Goal: Task Accomplishment & Management: Complete application form

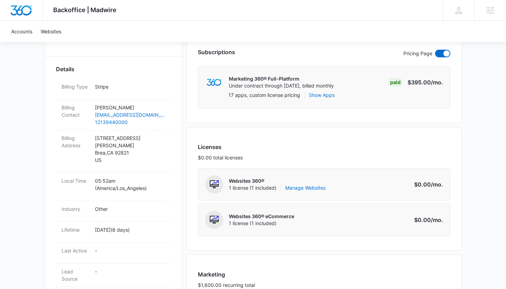
scroll to position [187, 0]
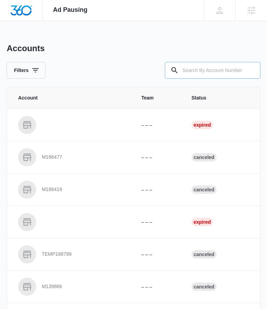
click at [204, 70] on input "text" at bounding box center [213, 70] width 96 height 17
paste input "M337763"
type input "M337763"
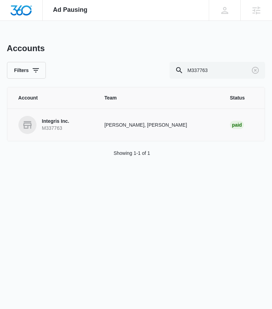
click at [124, 129] on td "Austin Layton, Steven Warren" at bounding box center [159, 124] width 126 height 32
click at [59, 122] on p "Integris Inc." at bounding box center [55, 121] width 27 height 7
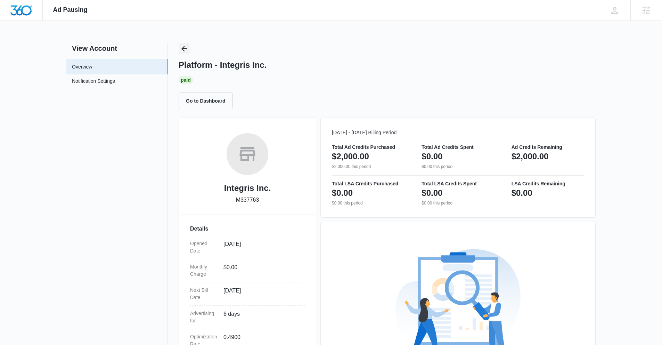
click at [182, 47] on icon "Back" at bounding box center [184, 49] width 8 height 8
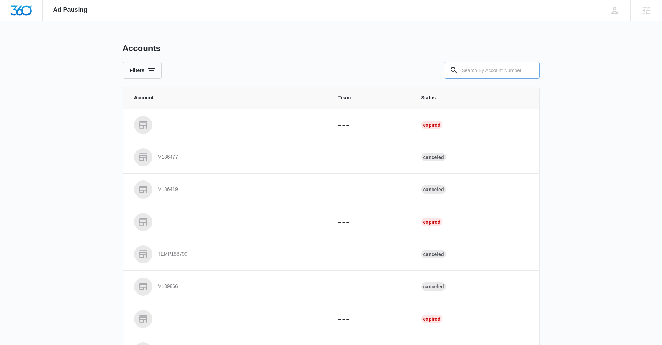
click at [272, 69] on input "text" at bounding box center [492, 70] width 96 height 17
paste input "M337763"
type input "M337763"
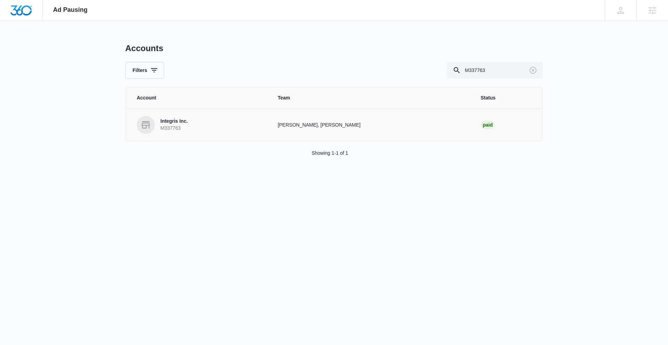
click at [185, 121] on p "Integris Inc." at bounding box center [173, 121] width 27 height 7
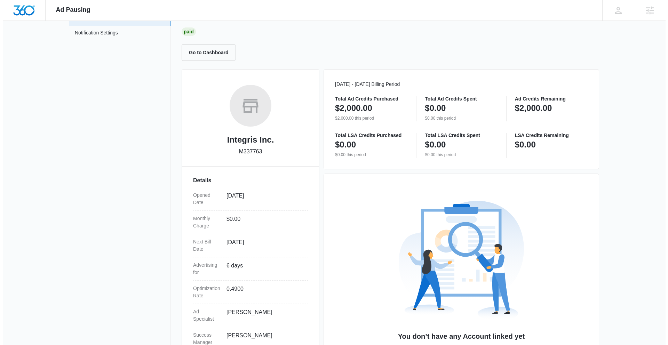
scroll to position [98, 0]
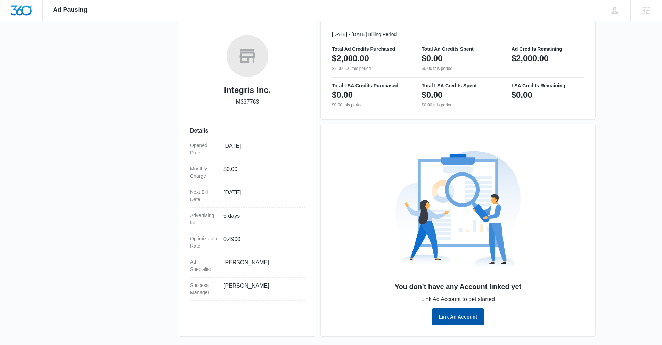
click at [272, 308] on button "Link Ad Account" at bounding box center [458, 316] width 53 height 17
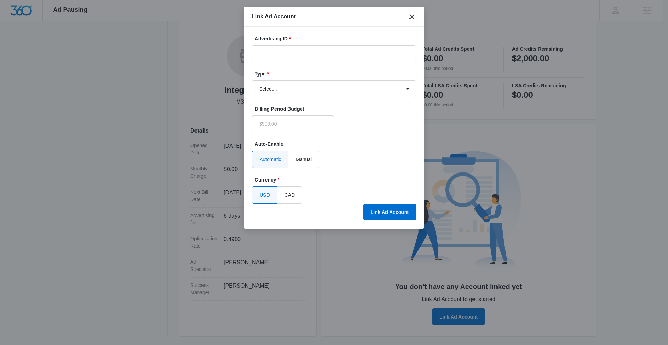
type input "$0.00"
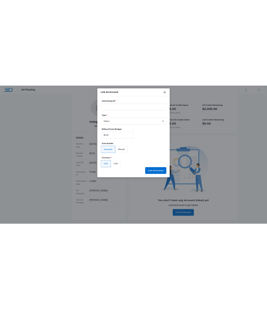
scroll to position [98, 0]
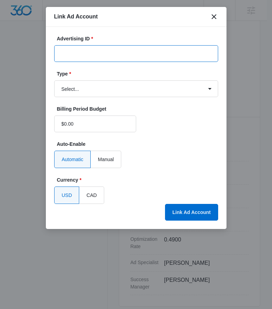
click at [93, 51] on input "Advertising ID *" at bounding box center [136, 53] width 164 height 17
paste input "334-637-7991"
type input "334-637-7991"
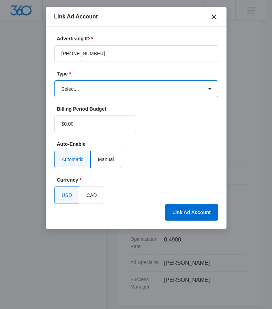
click at [102, 90] on select "Select... Bing Ads Facebook Ads Google Ads" at bounding box center [136, 88] width 164 height 17
select select "google"
click at [54, 80] on select "Select... Bing Ads Facebook Ads Google Ads" at bounding box center [136, 88] width 164 height 17
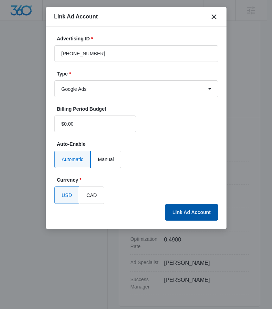
click at [183, 209] on button "Link Ad Account" at bounding box center [191, 212] width 53 height 17
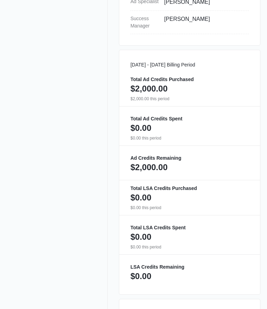
scroll to position [113, 0]
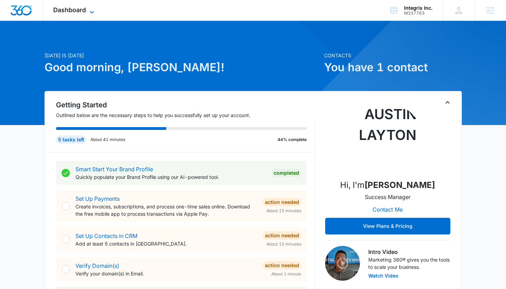
click at [75, 10] on span "Dashboard" at bounding box center [69, 9] width 33 height 7
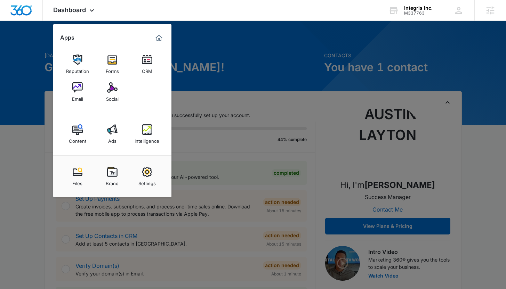
click at [117, 171] on img at bounding box center [112, 172] width 10 height 10
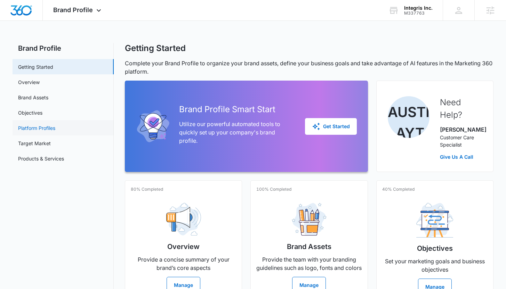
click at [55, 130] on link "Platform Profiles" at bounding box center [36, 127] width 37 height 7
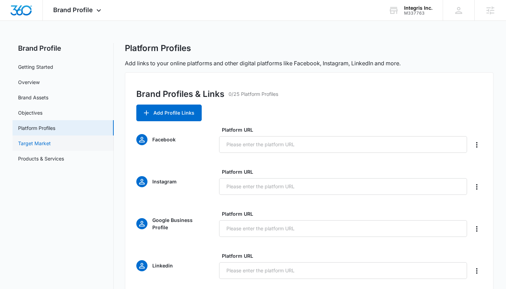
click at [51, 146] on link "Target Market" at bounding box center [34, 143] width 33 height 7
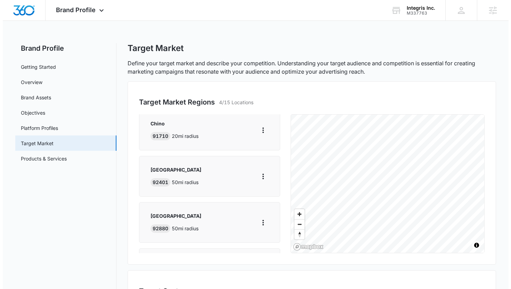
scroll to position [67, 0]
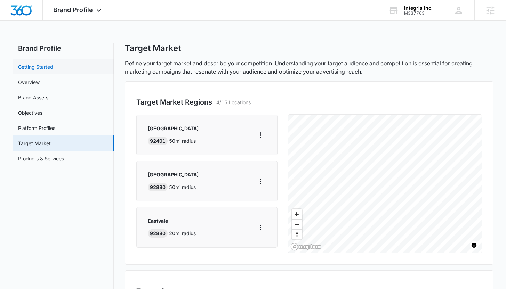
click at [53, 71] on link "Getting Started" at bounding box center [35, 66] width 35 height 7
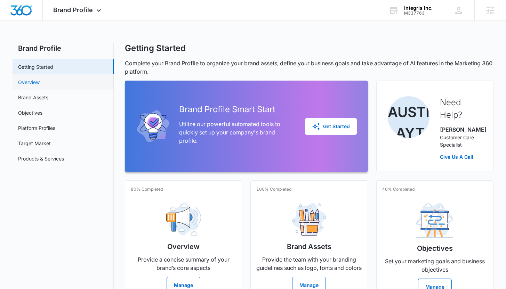
click at [40, 81] on link "Overview" at bounding box center [29, 82] width 22 height 7
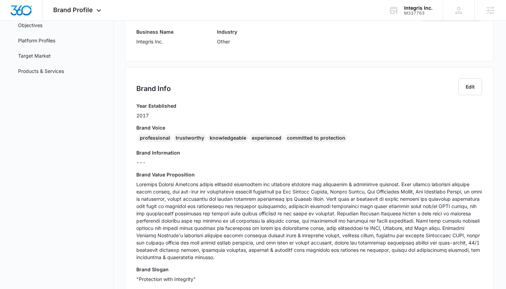
scroll to position [88, 0]
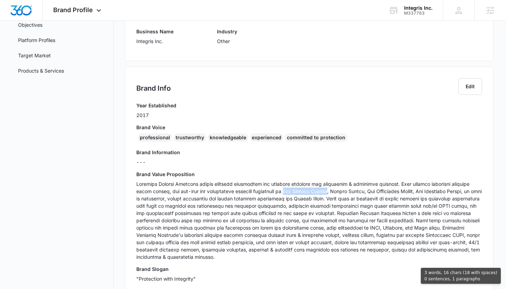
drag, startPoint x: 273, startPoint y: 192, endPoint x: 320, endPoint y: 192, distance: 47.3
click at [319, 192] on p at bounding box center [308, 220] width 345 height 80
copy p "Los Angeles County"
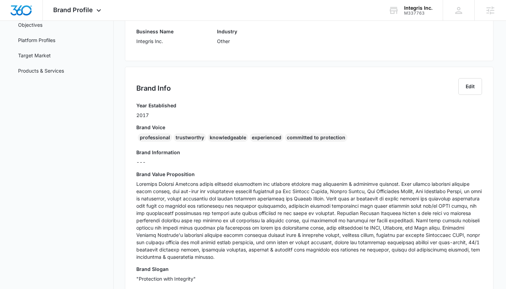
click at [151, 188] on p at bounding box center [308, 220] width 345 height 80
click at [136, 184] on div "Brand Info Edit Year Established 2017 Brand Voice professional trustworthy know…" at bounding box center [309, 183] width 368 height 232
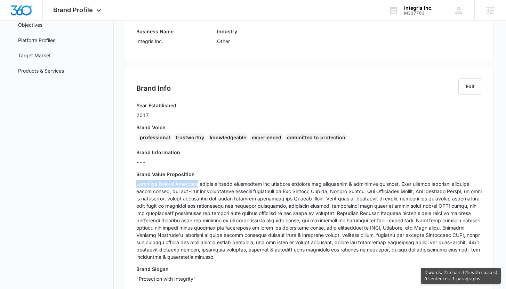
drag, startPoint x: 134, startPoint y: 182, endPoint x: 216, endPoint y: 183, distance: 81.4
click at [191, 183] on div "Brand Info Edit Year Established 2017 Brand Voice professional trustworthy know…" at bounding box center [309, 183] width 368 height 232
copy p "Integris Private Security"
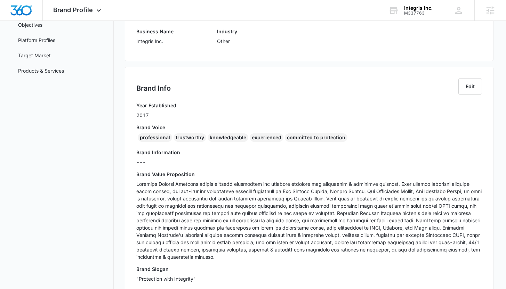
click at [299, 174] on h3 "Brand Value Proposition" at bounding box center [308, 174] width 345 height 7
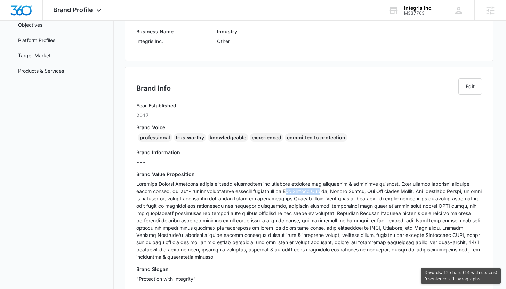
drag, startPoint x: 275, startPoint y: 191, endPoint x: 314, endPoint y: 193, distance: 39.7
click at [312, 193] on p at bounding box center [308, 220] width 345 height 80
drag, startPoint x: 318, startPoint y: 193, endPoint x: 300, endPoint y: 194, distance: 18.1
click at [272, 192] on p at bounding box center [308, 220] width 345 height 80
copy p "Los Angeles County"
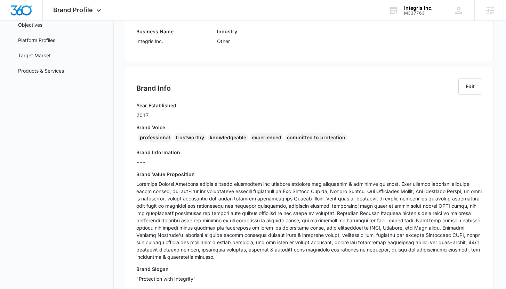
click at [142, 189] on p at bounding box center [308, 220] width 345 height 80
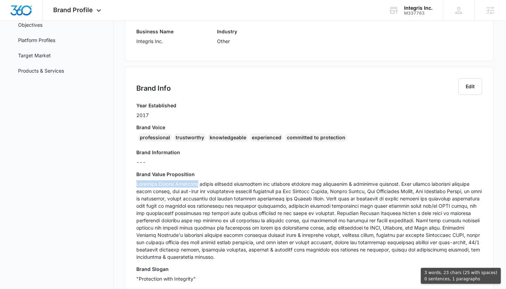
drag, startPoint x: 137, startPoint y: 182, endPoint x: 191, endPoint y: 185, distance: 54.0
click at [191, 185] on div "Brand Info Edit Year Established 2017 Brand Voice professional trustworthy know…" at bounding box center [309, 183] width 368 height 232
copy p "Integris Private Security"
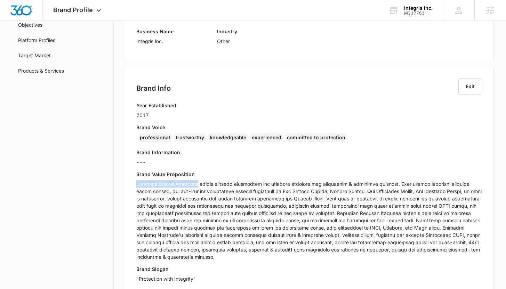
copy p "Integris Private Security"
click at [385, 181] on p at bounding box center [308, 220] width 345 height 80
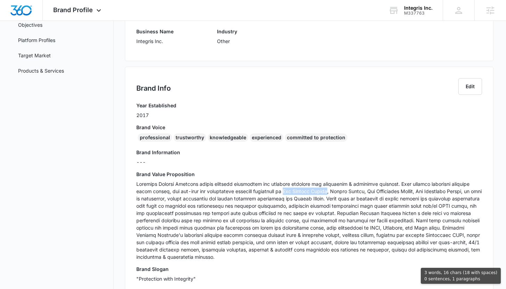
drag, startPoint x: 273, startPoint y: 192, endPoint x: 318, endPoint y: 192, distance: 45.2
click at [318, 192] on p at bounding box center [308, 220] width 345 height 80
copy p "Los Angeles County"
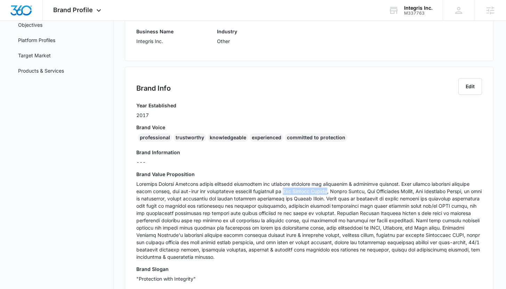
copy p "Los Angeles County"
drag, startPoint x: 137, startPoint y: 182, endPoint x: 180, endPoint y: 182, distance: 43.5
click at [180, 182] on p at bounding box center [308, 220] width 345 height 80
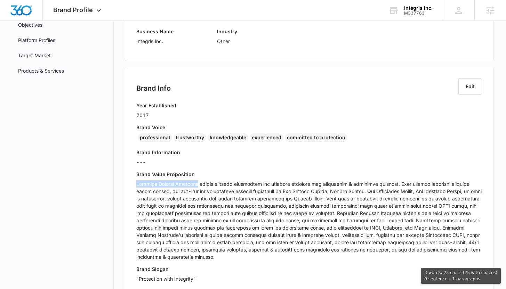
drag, startPoint x: 191, startPoint y: 183, endPoint x: 126, endPoint y: 183, distance: 65.0
click at [126, 182] on div "Brand Info Edit Year Established 2017 Brand Voice professional trustworthy know…" at bounding box center [309, 183] width 368 height 232
copy p "Integris Private Security"
drag, startPoint x: 323, startPoint y: 192, endPoint x: 357, endPoint y: 194, distance: 33.5
click at [357, 194] on p at bounding box center [308, 220] width 345 height 80
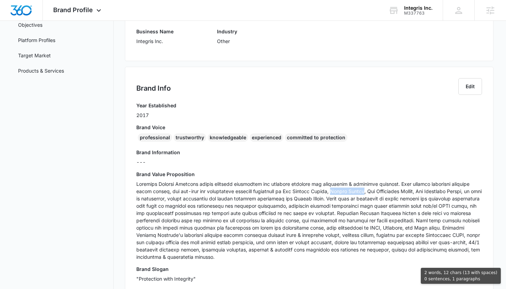
copy p "Orange County"
drag, startPoint x: 362, startPoint y: 192, endPoint x: 415, endPoint y: 193, distance: 53.2
click at [412, 193] on p at bounding box center [308, 220] width 345 height 80
copy p "San Bernardino County"
drag, startPoint x: 426, startPoint y: 191, endPoint x: 465, endPoint y: 192, distance: 38.9
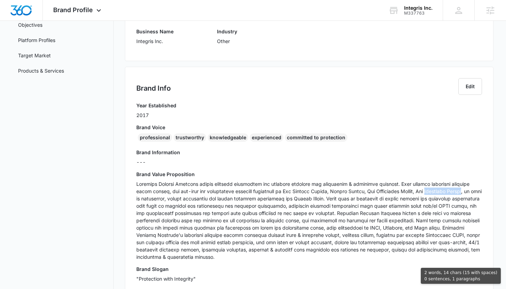
click at [465, 192] on p at bounding box center [308, 220] width 345 height 80
drag, startPoint x: 322, startPoint y: 191, endPoint x: 357, endPoint y: 192, distance: 35.1
click at [357, 192] on p at bounding box center [308, 220] width 345 height 80
drag, startPoint x: 367, startPoint y: 191, endPoint x: 412, endPoint y: 192, distance: 45.2
click at [412, 192] on p at bounding box center [308, 220] width 345 height 80
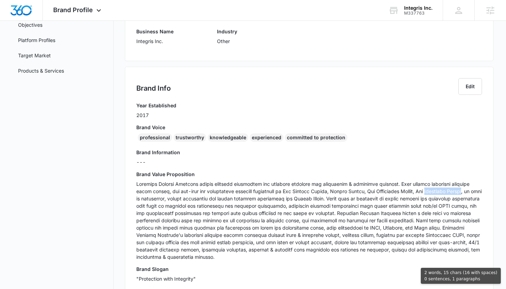
drag, startPoint x: 429, startPoint y: 192, endPoint x: 463, endPoint y: 194, distance: 34.5
click at [463, 194] on p at bounding box center [308, 220] width 345 height 80
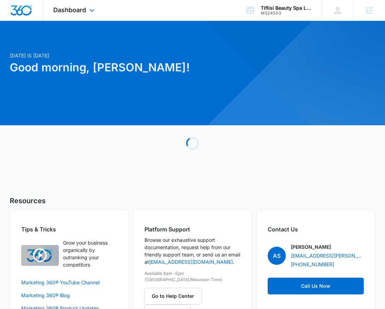
click at [97, 9] on div "Dashboard Apps Reputation Websites Forms CRM Email Social Content Ads Intellige…" at bounding box center [75, 10] width 64 height 21
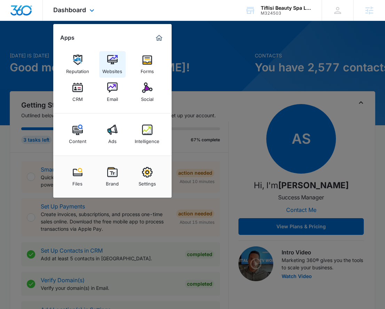
click at [108, 57] on img at bounding box center [112, 60] width 10 height 10
